Goal: Check status: Check status

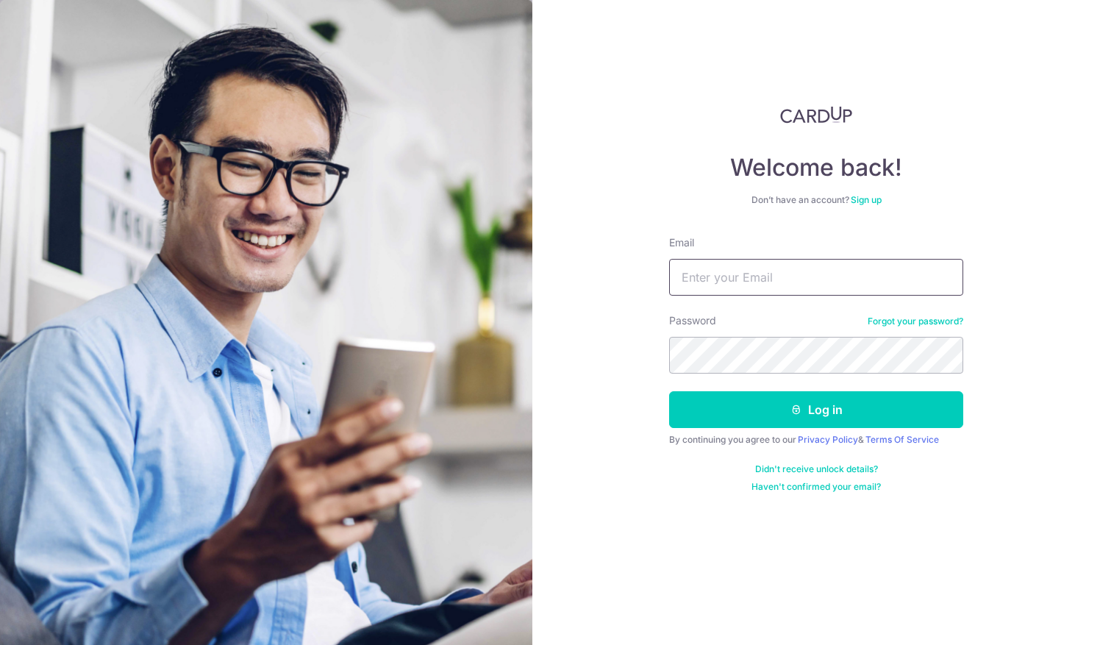
click at [726, 287] on input "Email" at bounding box center [816, 277] width 294 height 37
type input "[EMAIL_ADDRESS][DOMAIN_NAME]"
click at [669, 391] on button "Log in" at bounding box center [816, 409] width 294 height 37
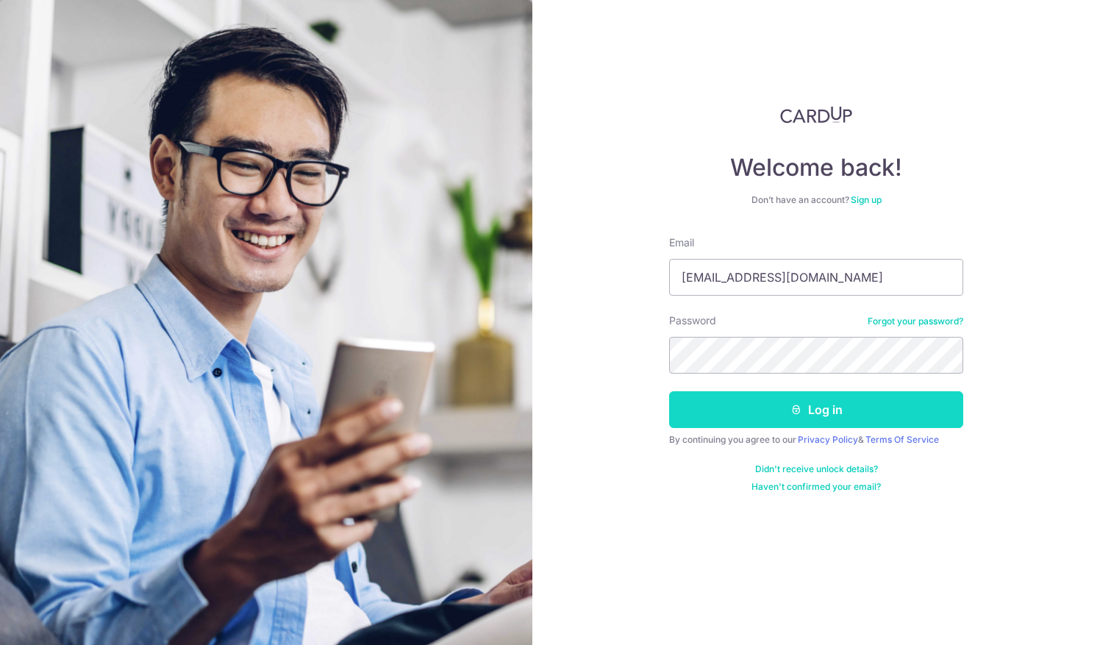
click at [729, 407] on button "Log in" at bounding box center [816, 409] width 294 height 37
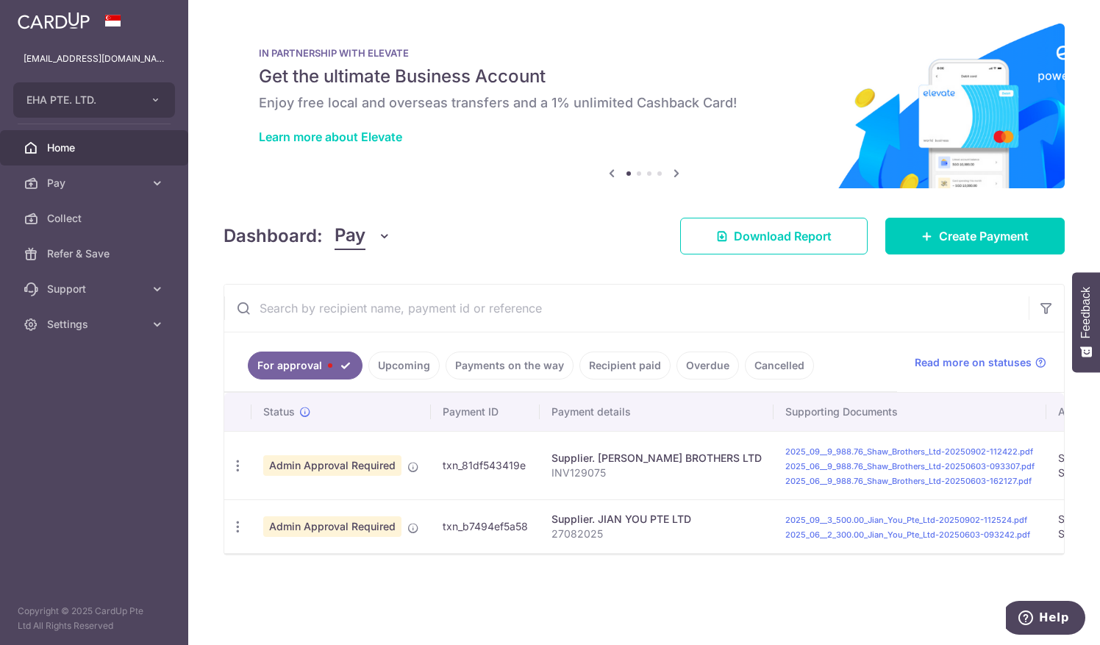
click at [610, 363] on link "Recipient paid" at bounding box center [624, 365] width 91 height 28
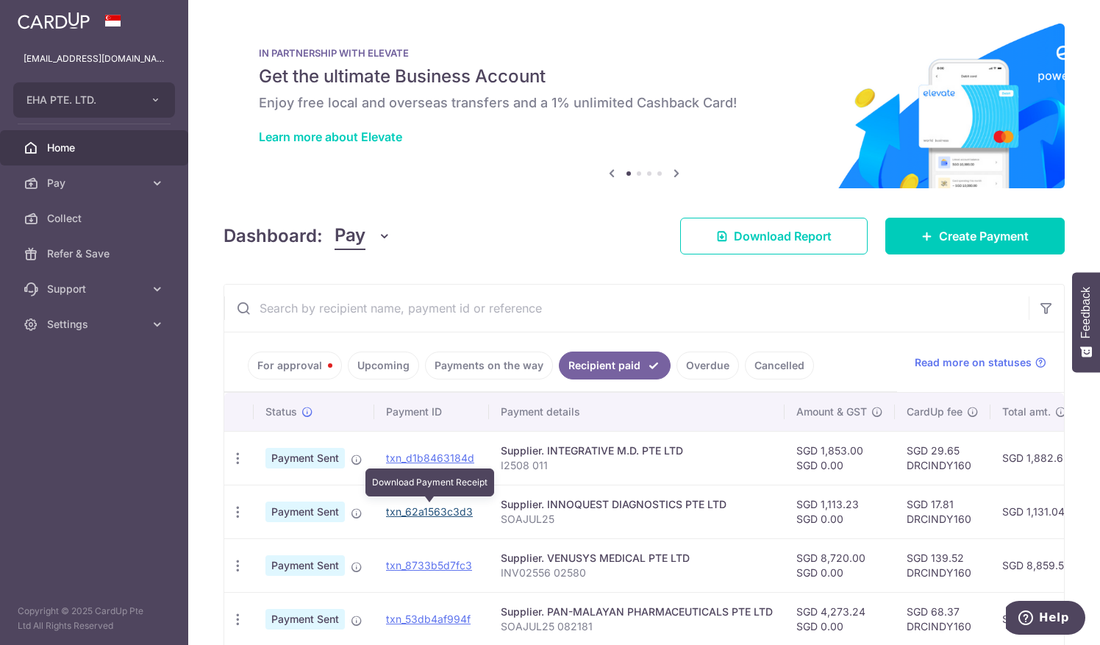
click at [404, 505] on link "txn_62a1563c3d3" at bounding box center [429, 511] width 87 height 12
